Goal: Task Accomplishment & Management: Manage account settings

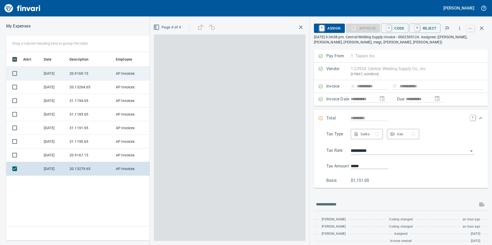
scroll to position [1, 1]
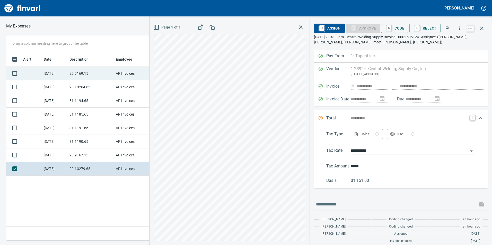
click at [78, 76] on td "20.9169.15" at bounding box center [90, 74] width 46 height 14
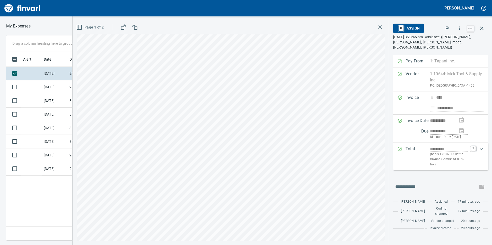
scroll to position [185, 347]
click at [462, 31] on button "button" at bounding box center [459, 28] width 11 height 11
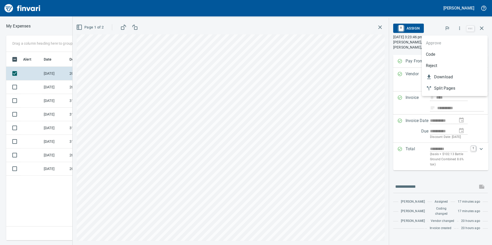
drag, startPoint x: 441, startPoint y: 51, endPoint x: 435, endPoint y: 58, distance: 9.3
click at [441, 51] on li "Code" at bounding box center [455, 54] width 66 height 11
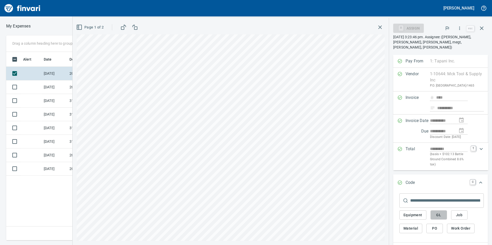
click at [435, 212] on span "GL" at bounding box center [439, 215] width 8 height 6
click at [437, 213] on span "GL" at bounding box center [439, 215] width 8 height 6
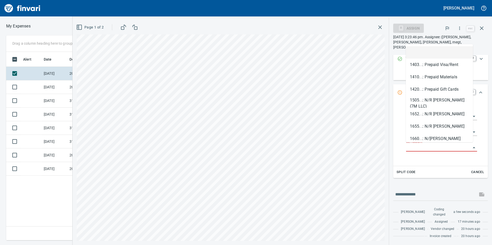
click at [449, 147] on input "GL Account" at bounding box center [438, 147] width 65 height 7
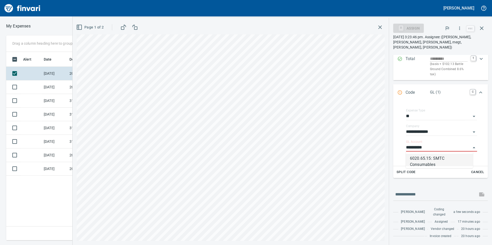
click at [453, 159] on li "6020.65.15: SMTC Consumables" at bounding box center [439, 160] width 67 height 12
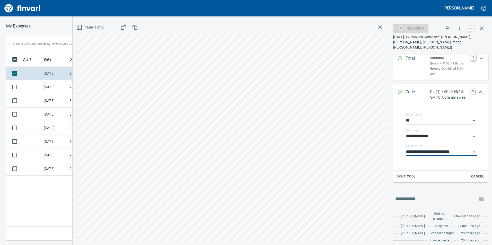
type input "**********"
click at [479, 88] on div "Expand" at bounding box center [481, 92] width 12 height 12
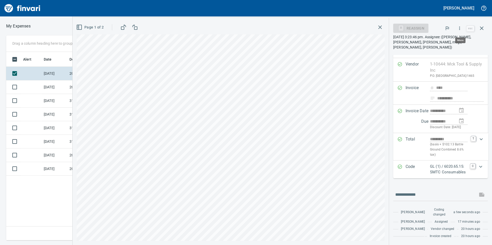
click at [460, 29] on icon "button" at bounding box center [459, 28] width 5 height 5
click at [448, 46] on span "Approve" at bounding box center [455, 43] width 58 height 6
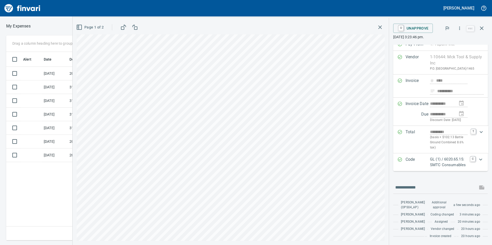
scroll to position [30, 0]
click at [478, 25] on button "button" at bounding box center [482, 28] width 12 height 12
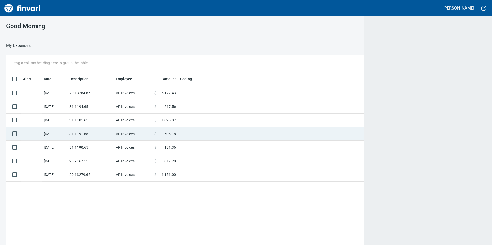
scroll to position [185, 471]
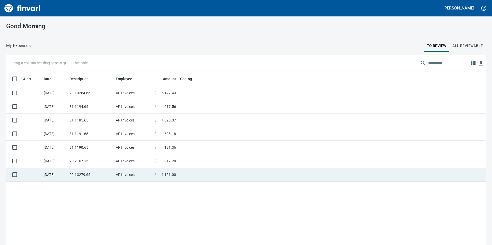
click at [102, 170] on td "20.13279.65" at bounding box center [90, 175] width 46 height 14
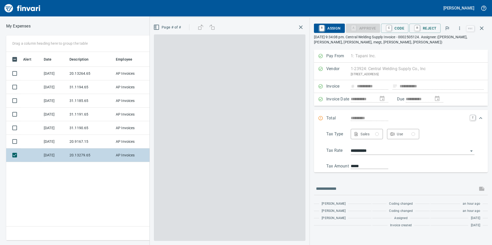
scroll to position [185, 347]
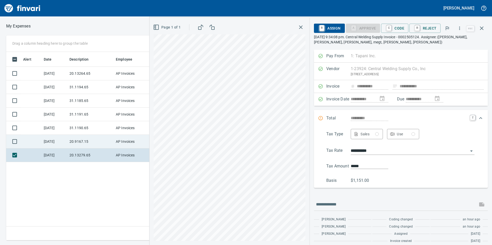
click at [74, 136] on td "20.9167.15" at bounding box center [90, 142] width 46 height 14
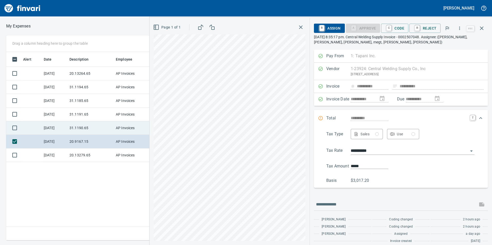
click at [69, 128] on td "31.1190.65" at bounding box center [90, 128] width 46 height 14
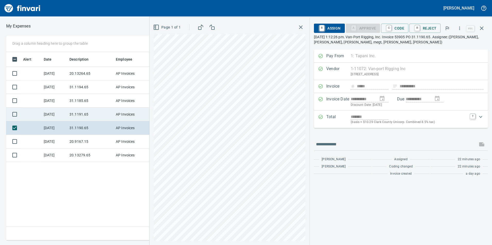
click at [68, 117] on td "31.1191.65" at bounding box center [90, 115] width 46 height 14
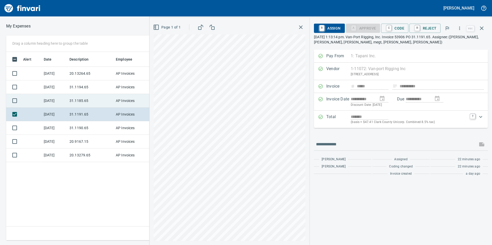
click at [67, 101] on td "[DATE]" at bounding box center [55, 101] width 26 height 14
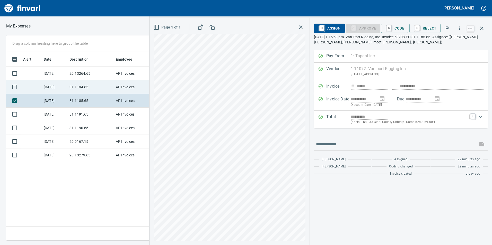
click at [72, 89] on td "31.1194.65" at bounding box center [90, 88] width 46 height 14
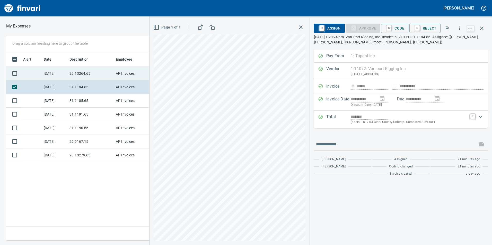
click at [79, 72] on td "20.13264.65" at bounding box center [90, 74] width 46 height 14
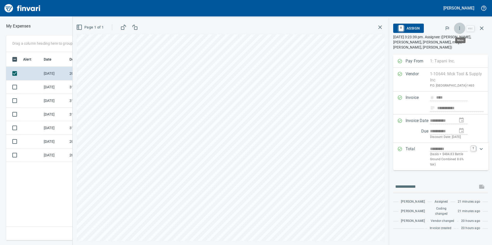
click at [461, 28] on icon "button" at bounding box center [459, 28] width 5 height 5
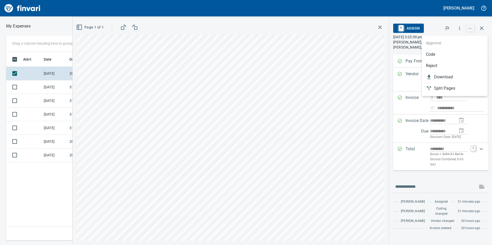
click at [445, 51] on li "Code" at bounding box center [455, 54] width 66 height 11
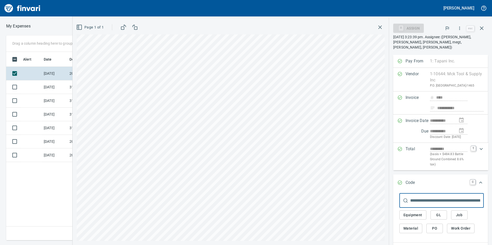
scroll to position [185, 347]
click at [441, 214] on span "GL" at bounding box center [439, 215] width 8 height 6
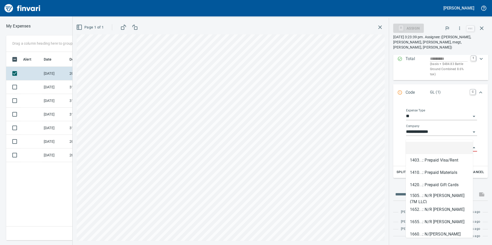
click at [420, 144] on input "GL Account" at bounding box center [438, 147] width 65 height 7
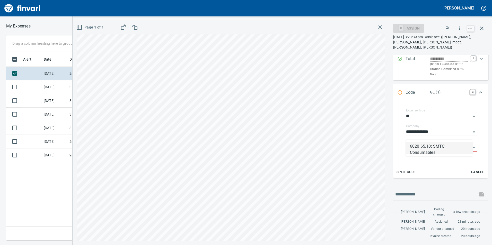
drag, startPoint x: 433, startPoint y: 152, endPoint x: 439, endPoint y: 148, distance: 6.0
click at [434, 152] on li "6020.65.10: SMTC Consumables" at bounding box center [439, 148] width 67 height 12
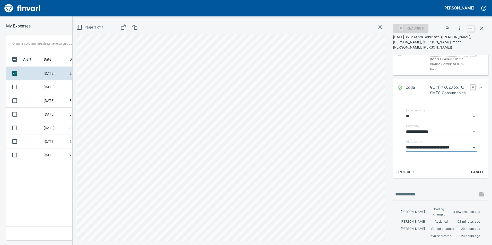
type input "**********"
click at [478, 85] on icon "Expand" at bounding box center [481, 88] width 6 height 6
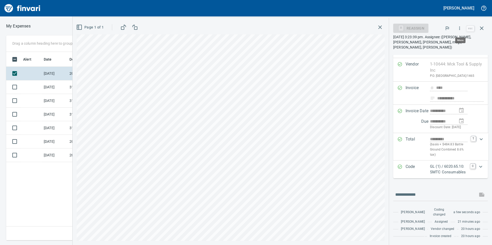
click at [460, 30] on icon "button" at bounding box center [459, 28] width 5 height 5
click at [448, 42] on span "Approve" at bounding box center [455, 43] width 58 height 6
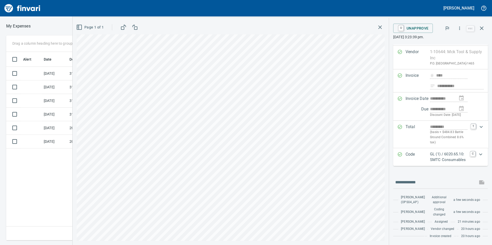
scroll to position [30, 0]
click at [482, 27] on icon "button" at bounding box center [482, 28] width 6 height 6
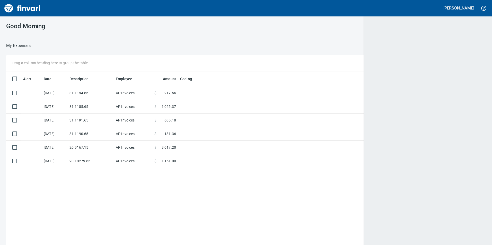
scroll to position [185, 471]
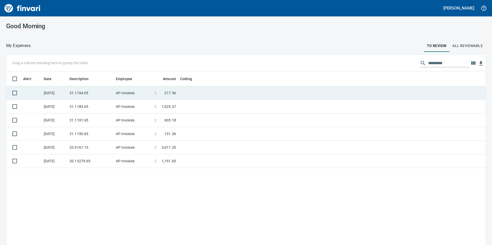
click at [103, 94] on td "31.1194.65" at bounding box center [90, 93] width 46 height 14
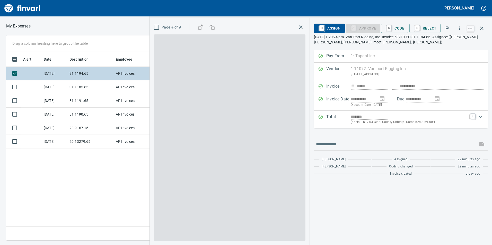
scroll to position [185, 347]
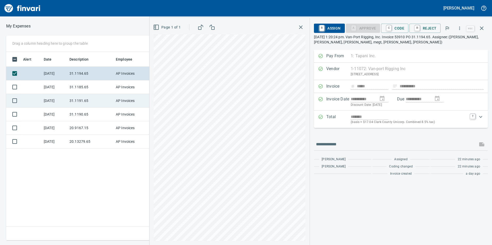
click at [103, 99] on td "31.1191.65" at bounding box center [90, 101] width 46 height 14
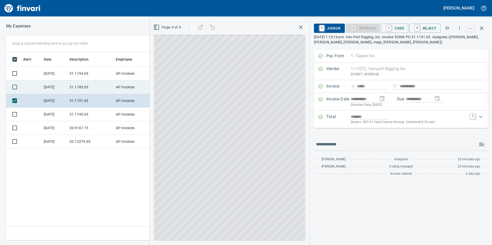
click at [95, 88] on td "31.1185.65" at bounding box center [90, 88] width 46 height 14
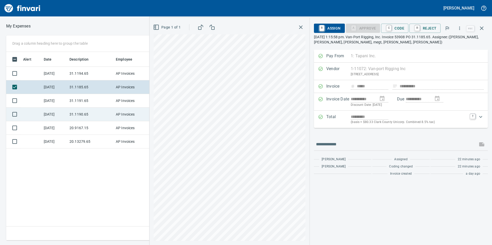
drag, startPoint x: 99, startPoint y: 104, endPoint x: 99, endPoint y: 108, distance: 4.1
click at [98, 102] on td "31.1191.65" at bounding box center [90, 101] width 46 height 14
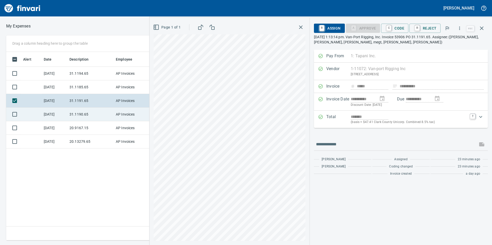
click at [100, 116] on td "31.1190.65" at bounding box center [90, 115] width 46 height 14
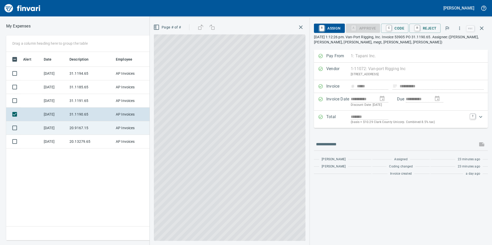
drag, startPoint x: 100, startPoint y: 126, endPoint x: 100, endPoint y: 148, distance: 21.9
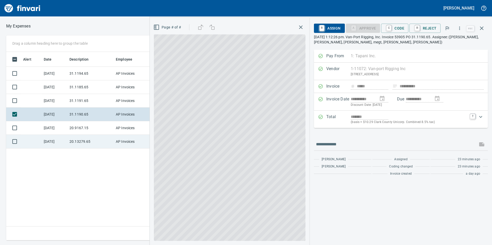
click at [100, 126] on td "20.9167.15" at bounding box center [90, 128] width 46 height 14
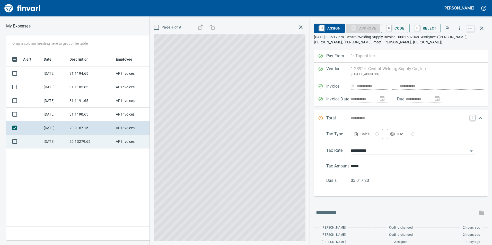
drag, startPoint x: 100, startPoint y: 148, endPoint x: 98, endPoint y: 143, distance: 5.9
click at [100, 147] on td "20.13279.65" at bounding box center [90, 142] width 46 height 14
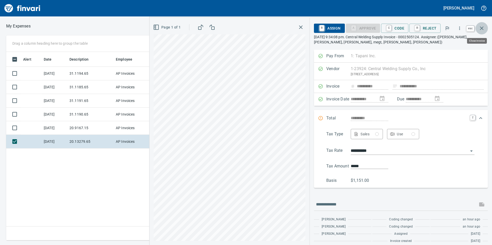
click at [484, 27] on icon "button" at bounding box center [482, 28] width 6 height 6
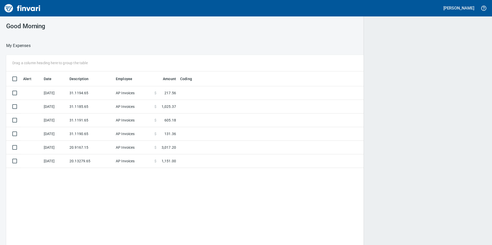
scroll to position [1, 1]
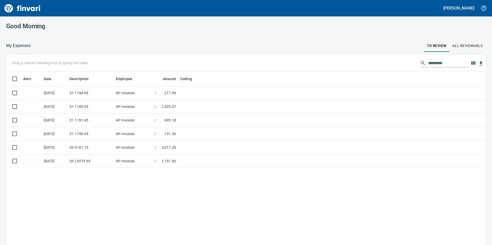
click at [466, 42] on button "All Reviewable" at bounding box center [467, 46] width 37 height 12
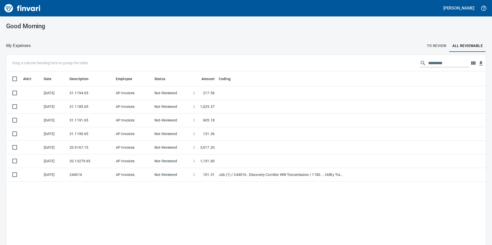
scroll to position [1, 1]
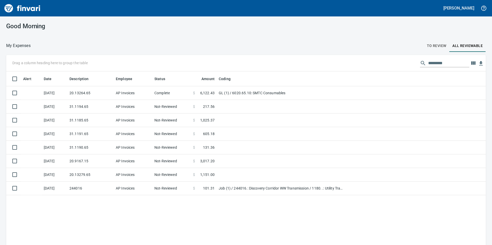
click at [435, 49] on button "To Review" at bounding box center [437, 46] width 26 height 12
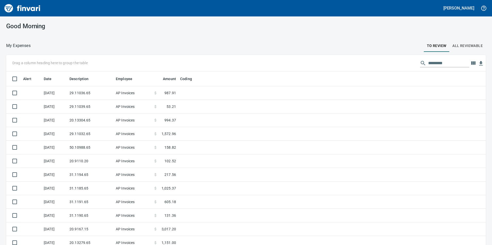
scroll to position [185, 468]
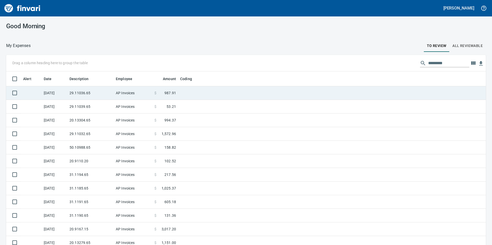
click at [76, 96] on td "29.11036.65" at bounding box center [90, 93] width 46 height 14
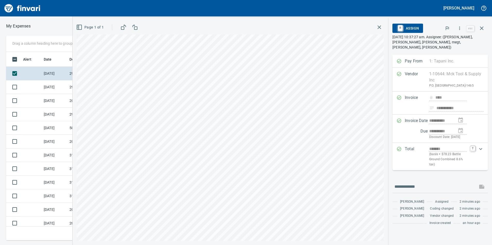
scroll to position [185, 343]
click at [459, 28] on icon "button" at bounding box center [459, 28] width 5 height 5
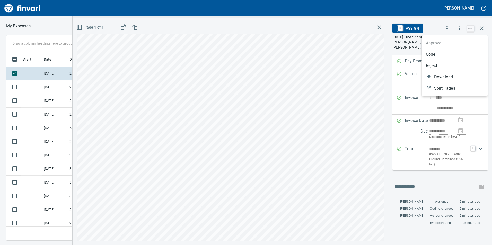
click at [446, 55] on span "Code" at bounding box center [455, 54] width 58 height 6
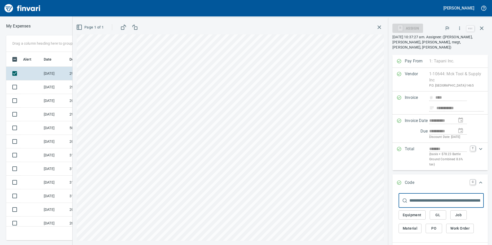
scroll to position [75, 0]
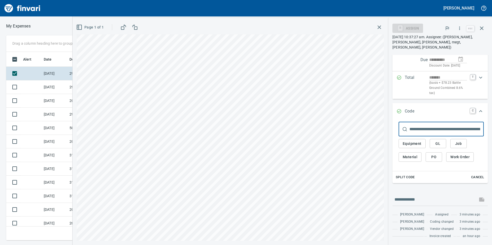
drag, startPoint x: 441, startPoint y: 135, endPoint x: 437, endPoint y: 141, distance: 6.8
click at [441, 141] on span "GL" at bounding box center [438, 144] width 8 height 6
click at [440, 141] on span "GL" at bounding box center [438, 144] width 8 height 6
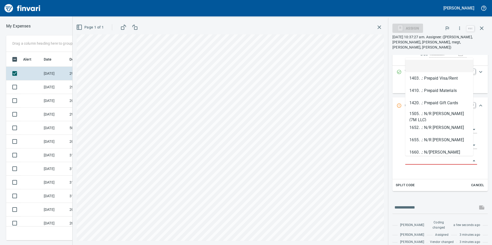
click at [419, 161] on input "GL Account" at bounding box center [438, 160] width 66 height 7
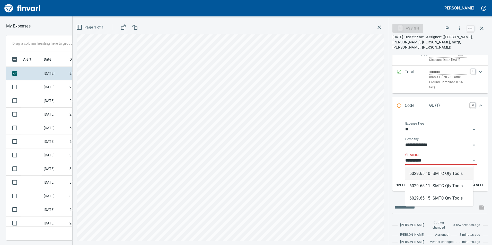
scroll to position [185, 343]
click at [431, 171] on li "6029.65.10: SMTC Qty Tools" at bounding box center [439, 174] width 68 height 12
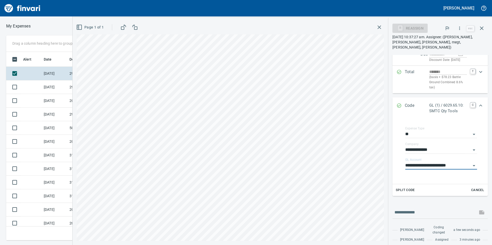
type input "**********"
click at [479, 105] on icon "Expand" at bounding box center [480, 106] width 3 height 2
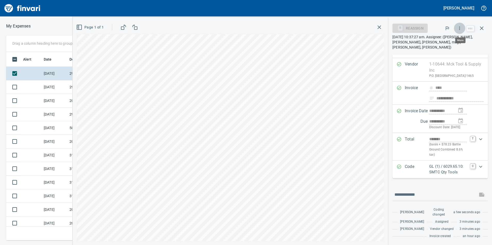
click at [460, 25] on button "button" at bounding box center [459, 28] width 11 height 11
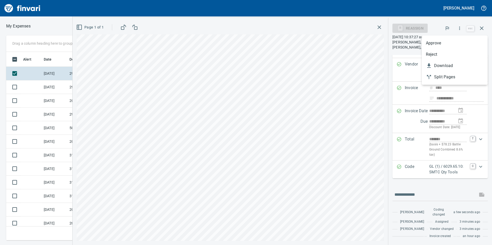
click at [432, 42] on span "Approve" at bounding box center [455, 43] width 58 height 6
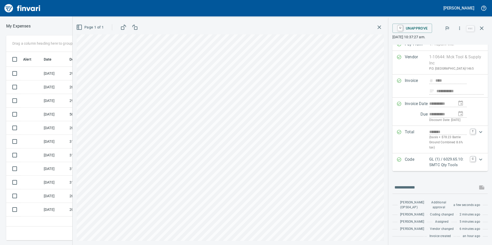
scroll to position [26, 0]
click at [481, 25] on icon "button" at bounding box center [482, 28] width 6 height 6
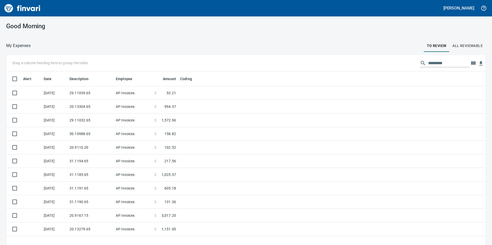
scroll to position [185, 471]
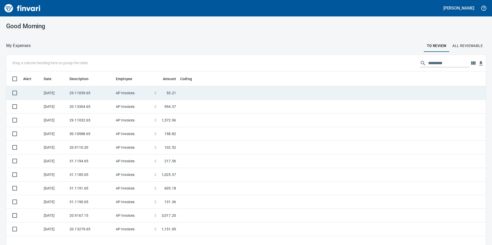
click at [142, 96] on td "AP Invoices" at bounding box center [133, 93] width 39 height 14
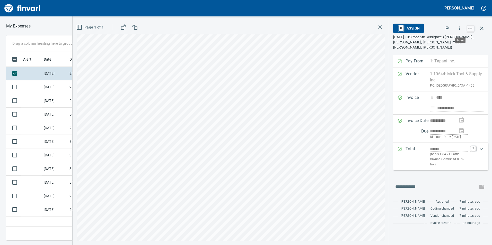
scroll to position [185, 347]
click at [461, 29] on icon "button" at bounding box center [459, 28] width 5 height 5
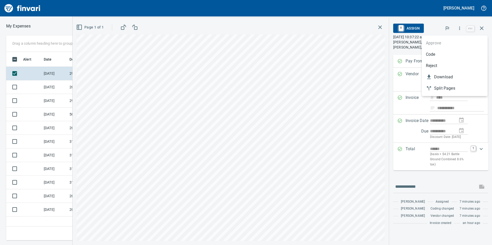
click at [436, 54] on span "Code" at bounding box center [455, 54] width 58 height 6
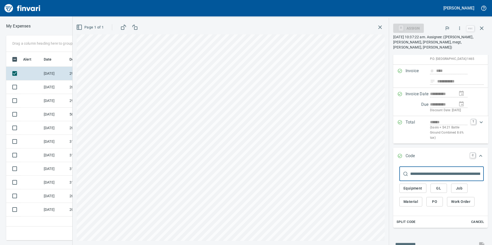
scroll to position [51, 0]
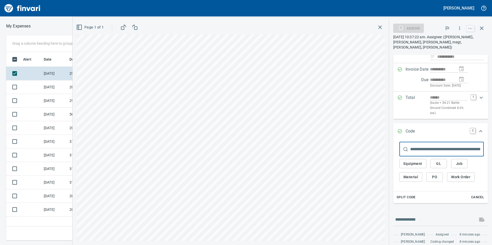
click at [435, 165] on span "GL" at bounding box center [439, 164] width 8 height 6
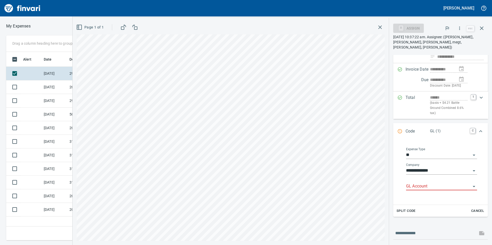
click at [433, 184] on input "GL Account" at bounding box center [438, 186] width 65 height 7
click at [438, 198] on li "6029.65.10: SMTC Qty Tools" at bounding box center [439, 200] width 67 height 12
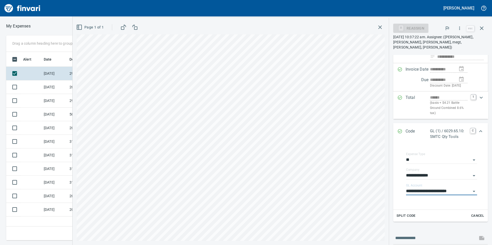
type input "**********"
click at [479, 132] on icon "Expand" at bounding box center [481, 131] width 6 height 6
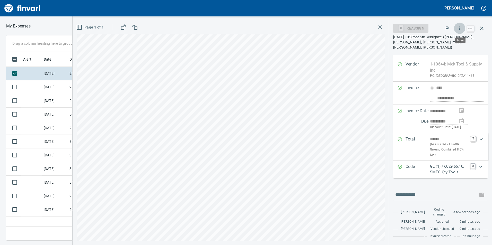
click at [461, 24] on button "button" at bounding box center [459, 28] width 11 height 11
click at [451, 39] on li "Approve" at bounding box center [455, 43] width 66 height 11
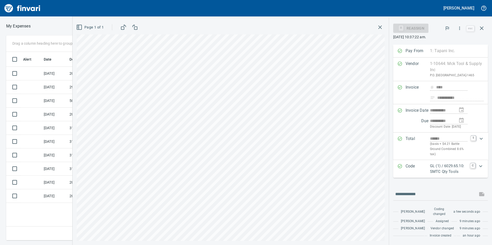
scroll to position [30, 0]
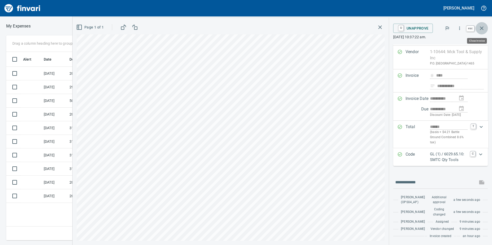
click at [481, 28] on icon "button" at bounding box center [482, 29] width 4 height 4
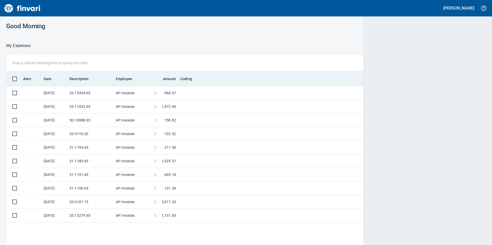
scroll to position [185, 471]
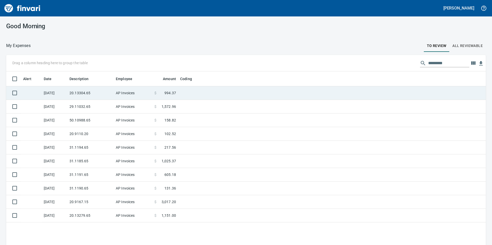
click at [195, 96] on td at bounding box center [242, 93] width 129 height 14
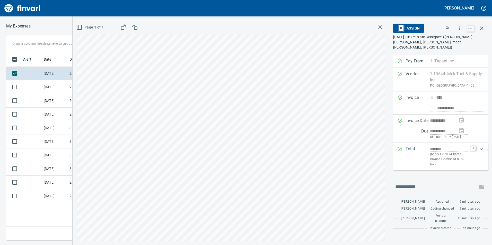
scroll to position [185, 347]
click at [460, 30] on icon "button" at bounding box center [459, 28] width 5 height 5
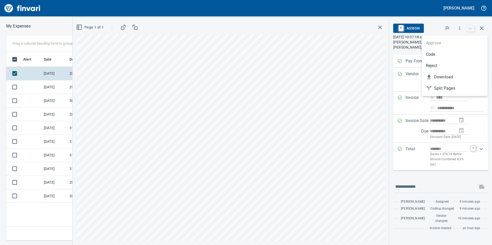
click at [435, 52] on span "Code" at bounding box center [455, 54] width 58 height 6
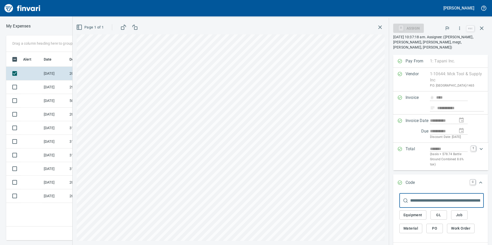
click at [437, 214] on span "GL" at bounding box center [439, 215] width 8 height 6
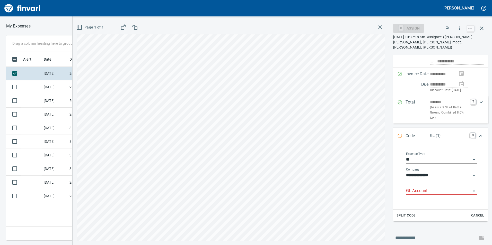
scroll to position [103, 0]
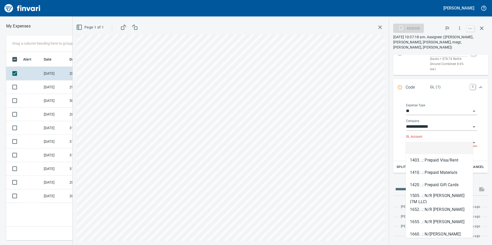
click at [438, 139] on input "GL Account" at bounding box center [438, 142] width 65 height 7
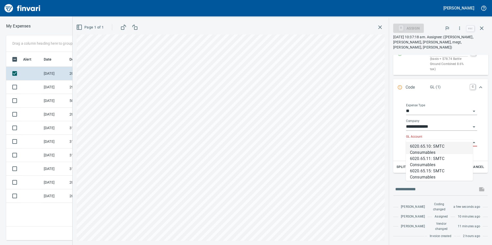
scroll to position [185, 347]
click at [434, 149] on li "6020.65.10: SMTC Consumables" at bounding box center [439, 148] width 67 height 12
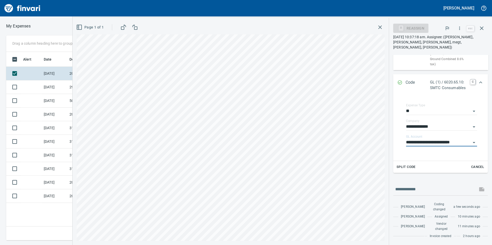
scroll to position [103, 0]
type input "**********"
click at [479, 82] on icon "Expand" at bounding box center [480, 83] width 3 height 2
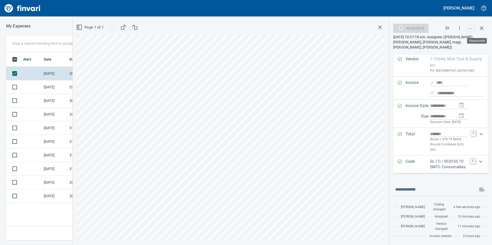
scroll to position [185, 347]
click at [463, 25] on button "button" at bounding box center [459, 28] width 11 height 11
click at [446, 42] on span "Approve" at bounding box center [455, 43] width 58 height 6
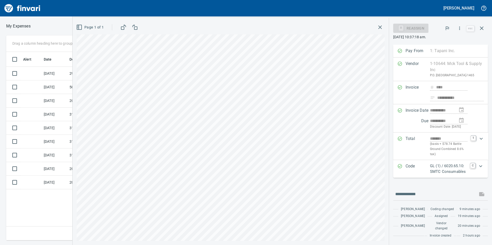
scroll to position [30, 0]
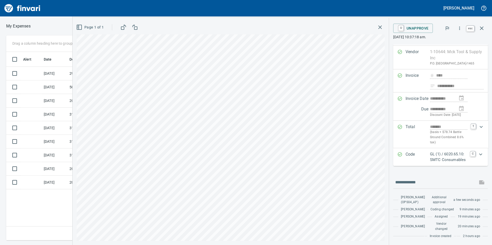
click at [481, 28] on icon "button" at bounding box center [482, 28] width 6 height 6
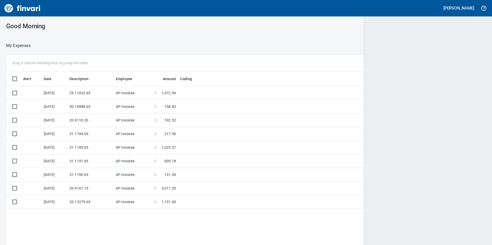
scroll to position [1, 1]
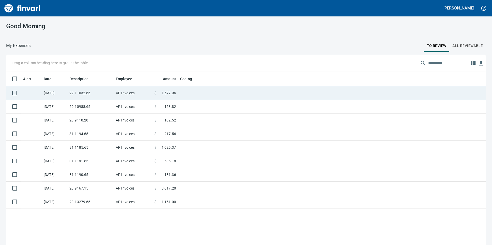
click at [85, 89] on td "29.11032.65" at bounding box center [90, 93] width 46 height 14
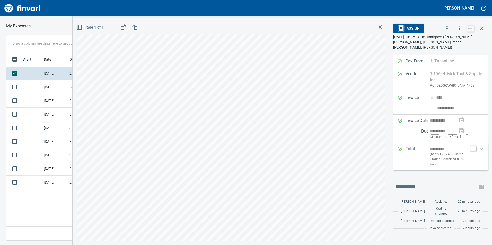
scroll to position [185, 347]
click at [457, 29] on button "button" at bounding box center [459, 28] width 11 height 11
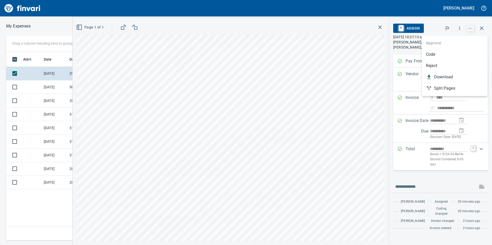
click at [455, 56] on span "Code" at bounding box center [455, 54] width 58 height 6
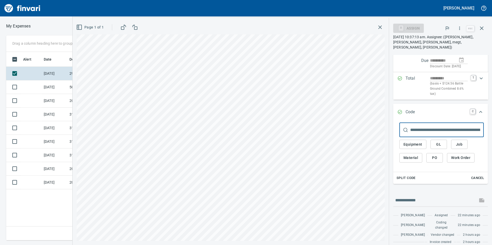
scroll to position [65, 0]
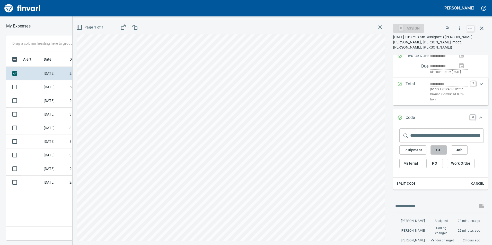
click at [444, 151] on button "GL" at bounding box center [439, 151] width 16 height 10
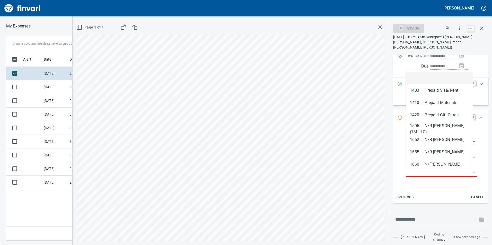
click at [442, 174] on input "GL Account" at bounding box center [438, 173] width 65 height 7
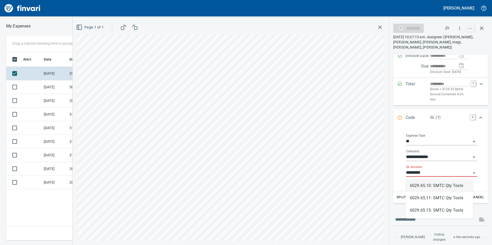
scroll to position [185, 347]
click at [447, 180] on li "6029.65.10: SMTC Qty Tools" at bounding box center [439, 186] width 67 height 12
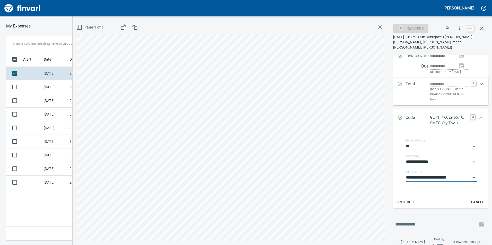
type input "**********"
click at [478, 116] on icon "Expand" at bounding box center [481, 118] width 6 height 6
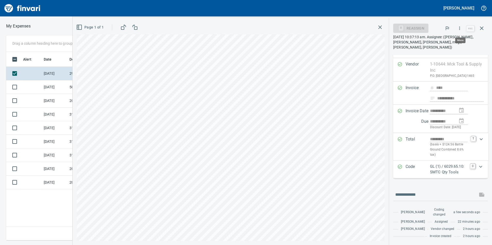
click at [458, 25] on button "button" at bounding box center [459, 28] width 11 height 11
click at [443, 42] on span "Approve" at bounding box center [455, 43] width 58 height 6
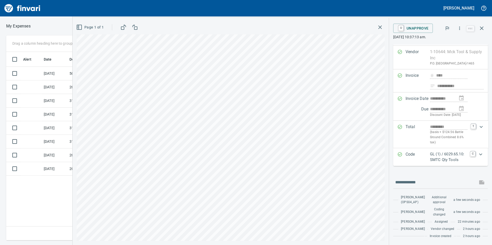
scroll to position [30, 0]
click at [481, 28] on icon "button" at bounding box center [482, 29] width 4 height 4
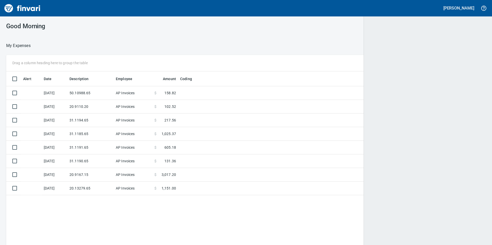
scroll to position [1, 1]
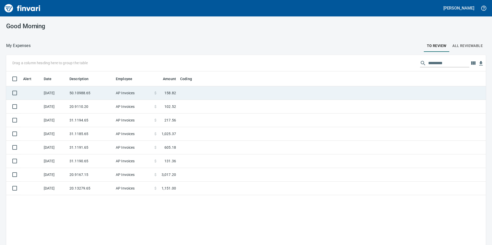
click at [164, 93] on span at bounding box center [160, 93] width 8 height 5
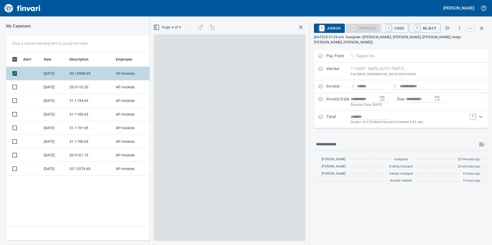
scroll to position [185, 347]
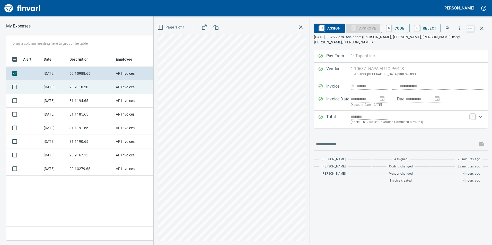
click at [102, 88] on td "20.9110.20" at bounding box center [90, 88] width 46 height 14
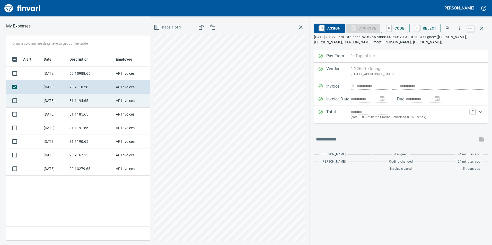
click at [86, 99] on td "31.1194.65" at bounding box center [90, 101] width 46 height 14
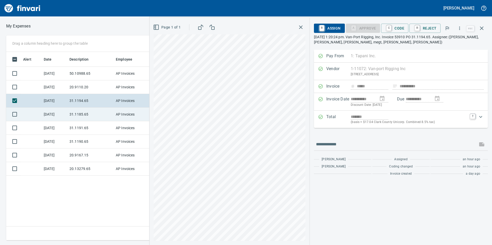
click at [84, 112] on td "31.1185.65" at bounding box center [90, 115] width 46 height 14
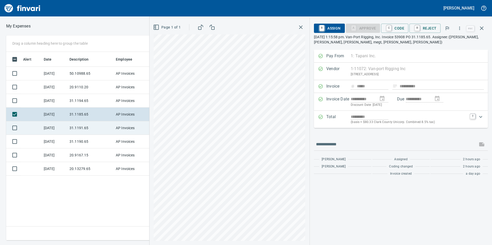
click at [79, 129] on td "31.1191.65" at bounding box center [90, 128] width 46 height 14
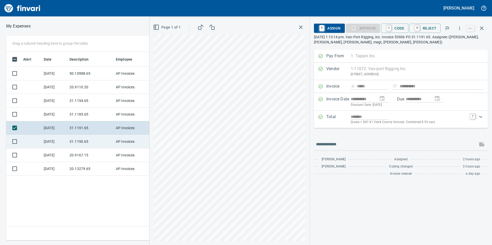
click at [81, 143] on td "31.1190.65" at bounding box center [90, 142] width 46 height 14
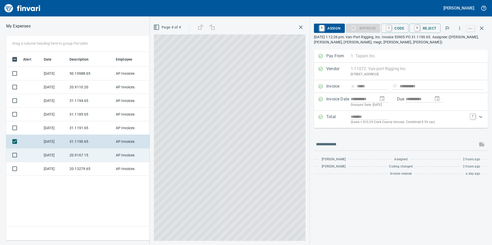
click at [83, 159] on td "20.9167.15" at bounding box center [90, 156] width 46 height 14
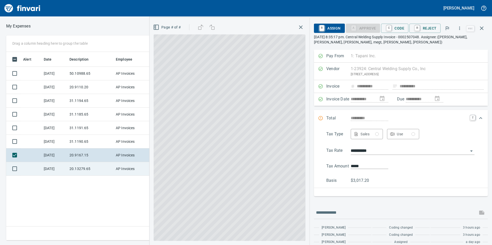
click at [83, 171] on td "20.13279.65" at bounding box center [90, 169] width 46 height 14
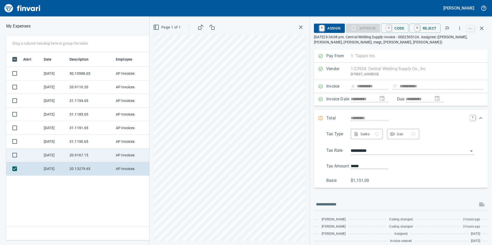
click at [84, 157] on td "20.9167.15" at bounding box center [90, 156] width 46 height 14
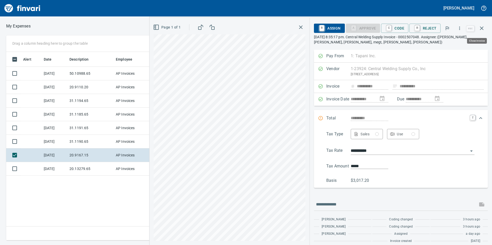
scroll to position [185, 347]
